Goal: Task Accomplishment & Management: Manage account settings

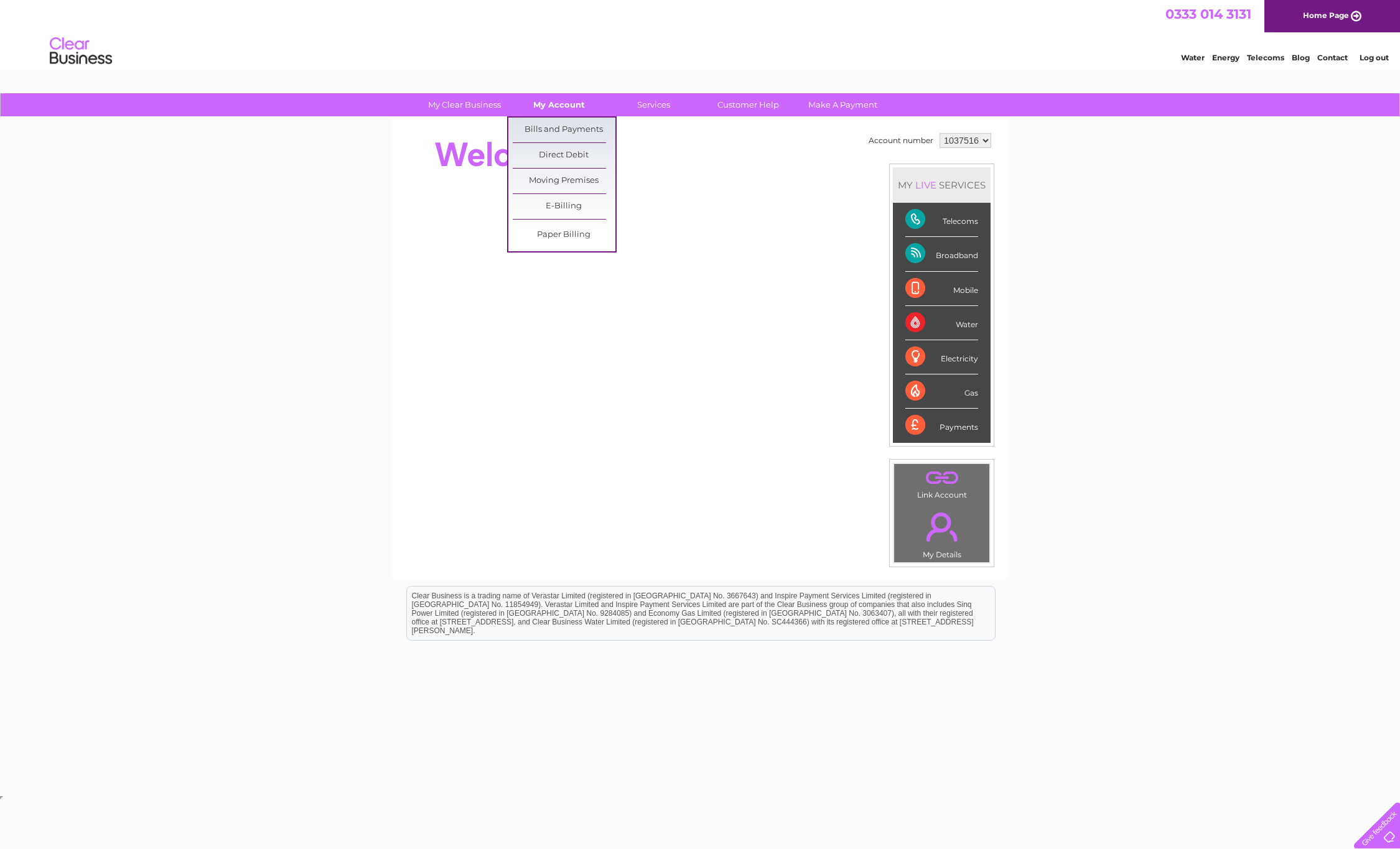
click at [541, 100] on link "My Account" at bounding box center [559, 104] width 102 height 23
click at [555, 130] on link "Bills and Payments" at bounding box center [563, 130] width 102 height 25
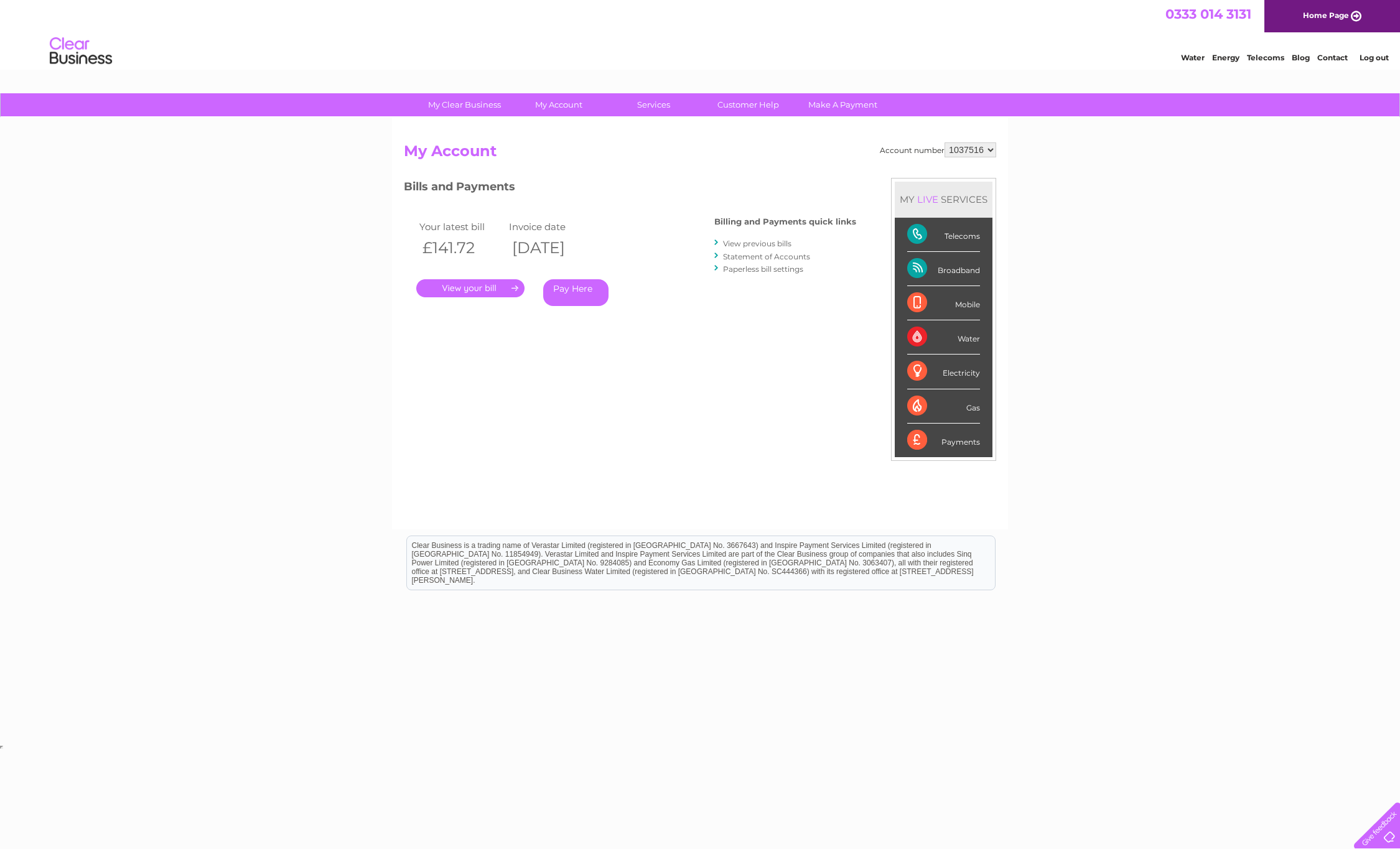
click at [463, 290] on link "." at bounding box center [471, 288] width 108 height 18
click at [498, 285] on link "." at bounding box center [471, 288] width 108 height 18
